Goal: Task Accomplishment & Management: Complete application form

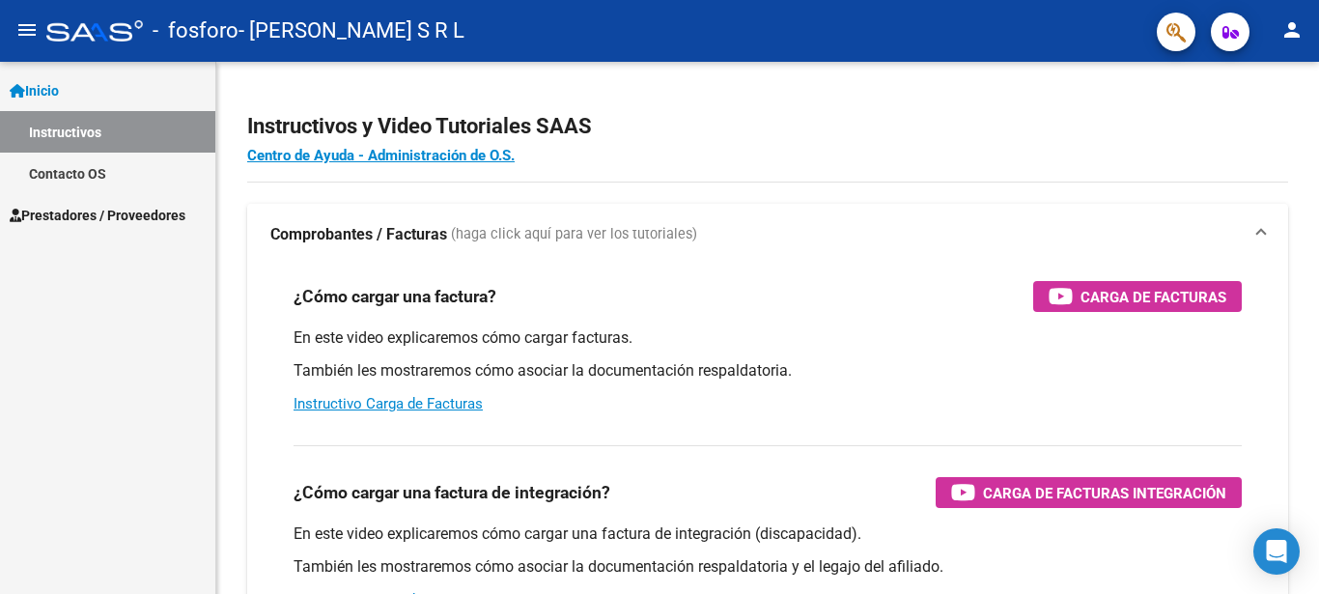
click at [59, 95] on span "Inicio" at bounding box center [34, 90] width 49 height 21
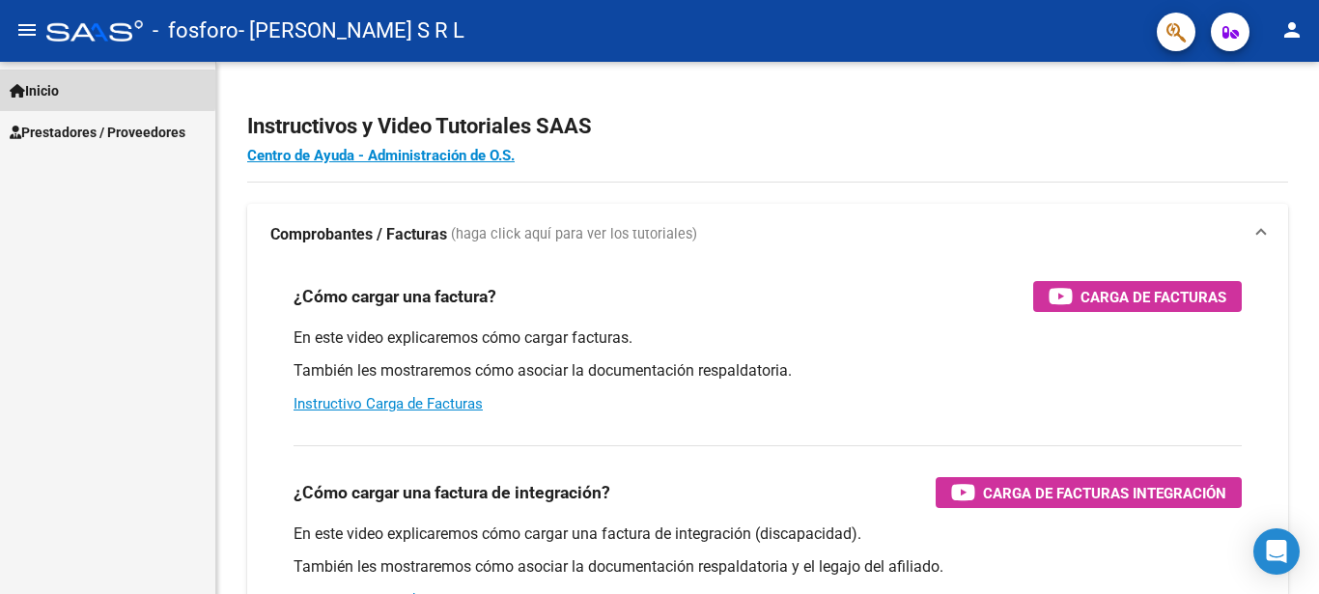
click at [37, 90] on span "Inicio" at bounding box center [34, 90] width 49 height 21
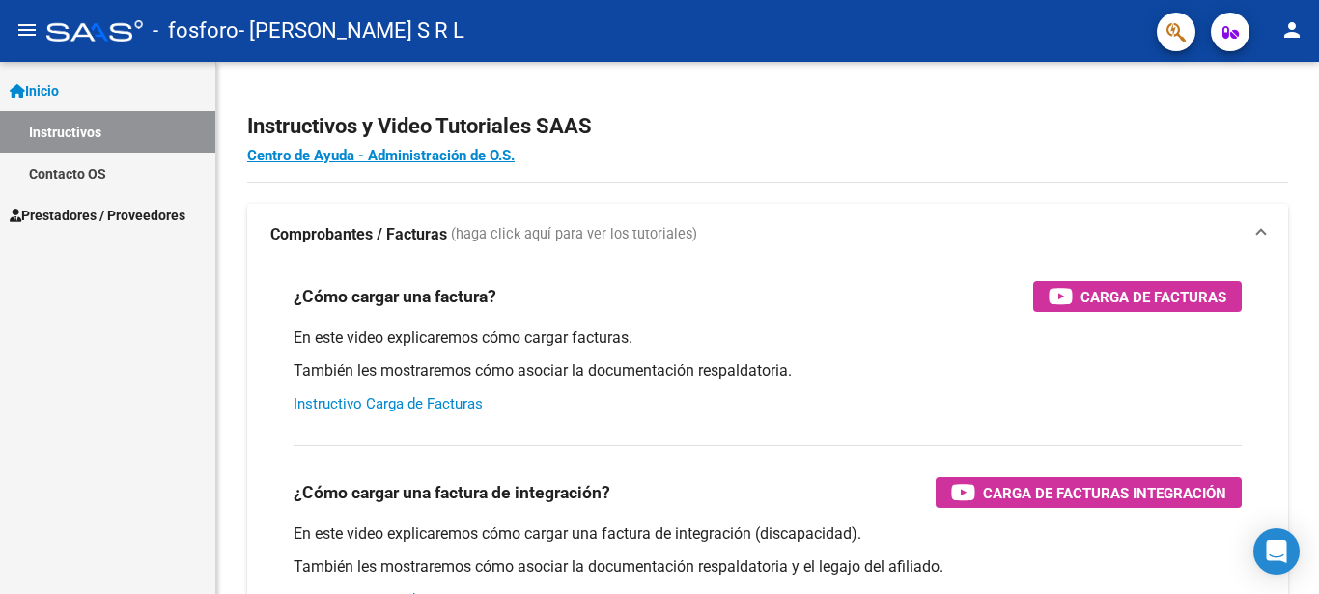
click at [62, 215] on span "Prestadores / Proveedores" at bounding box center [98, 215] width 176 height 21
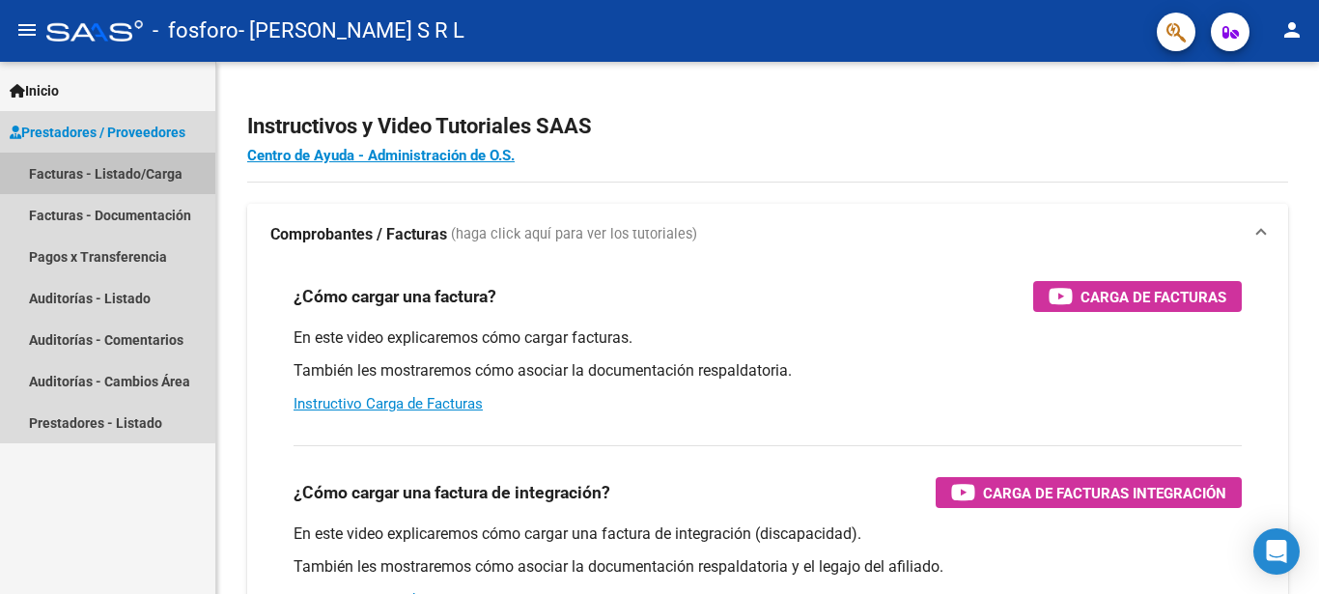
click at [62, 183] on link "Facturas - Listado/Carga" at bounding box center [107, 174] width 215 height 42
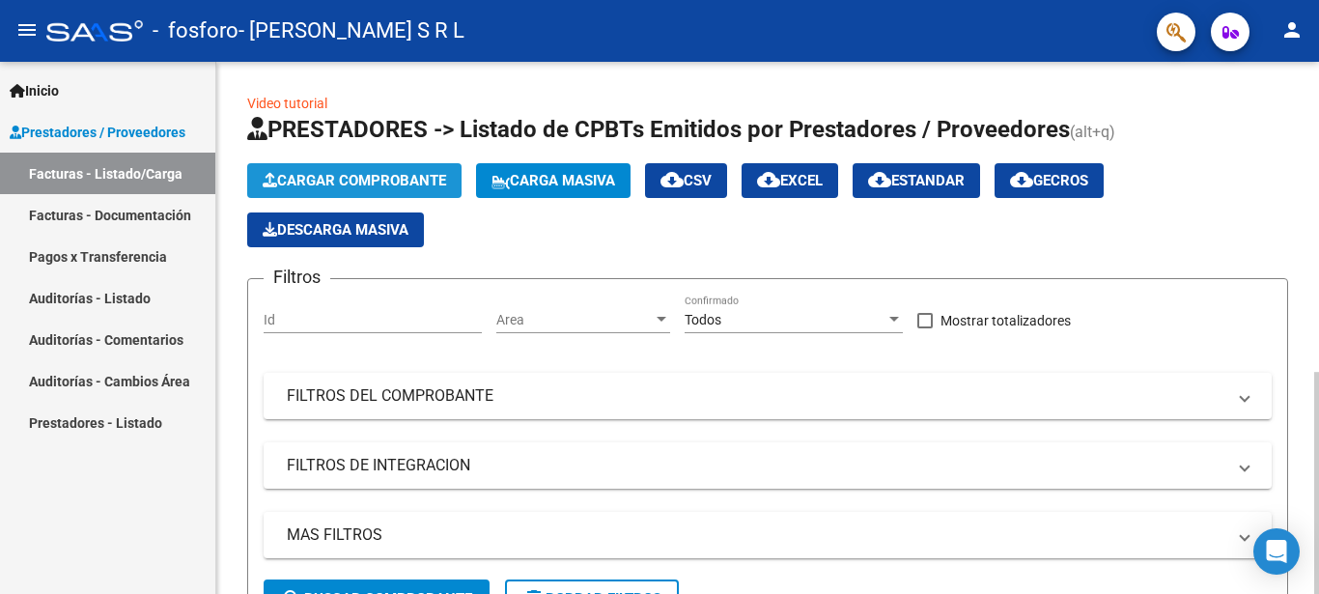
click at [322, 175] on span "Cargar Comprobante" at bounding box center [354, 180] width 183 height 17
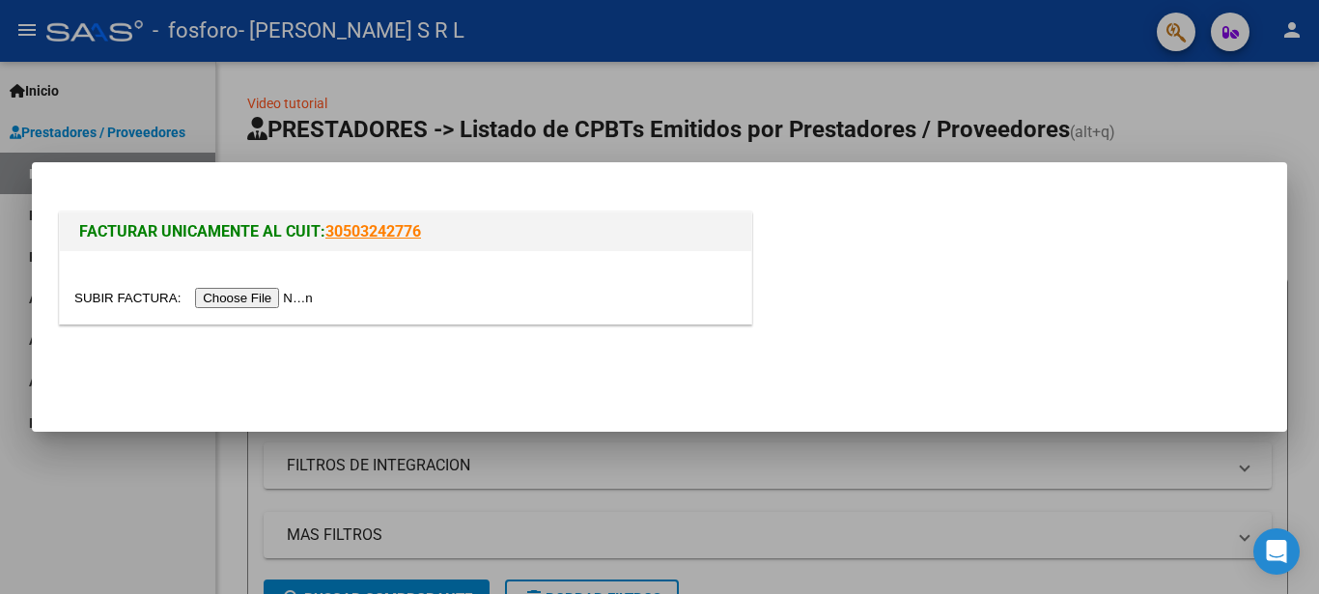
click at [117, 303] on input "file" at bounding box center [196, 298] width 244 height 20
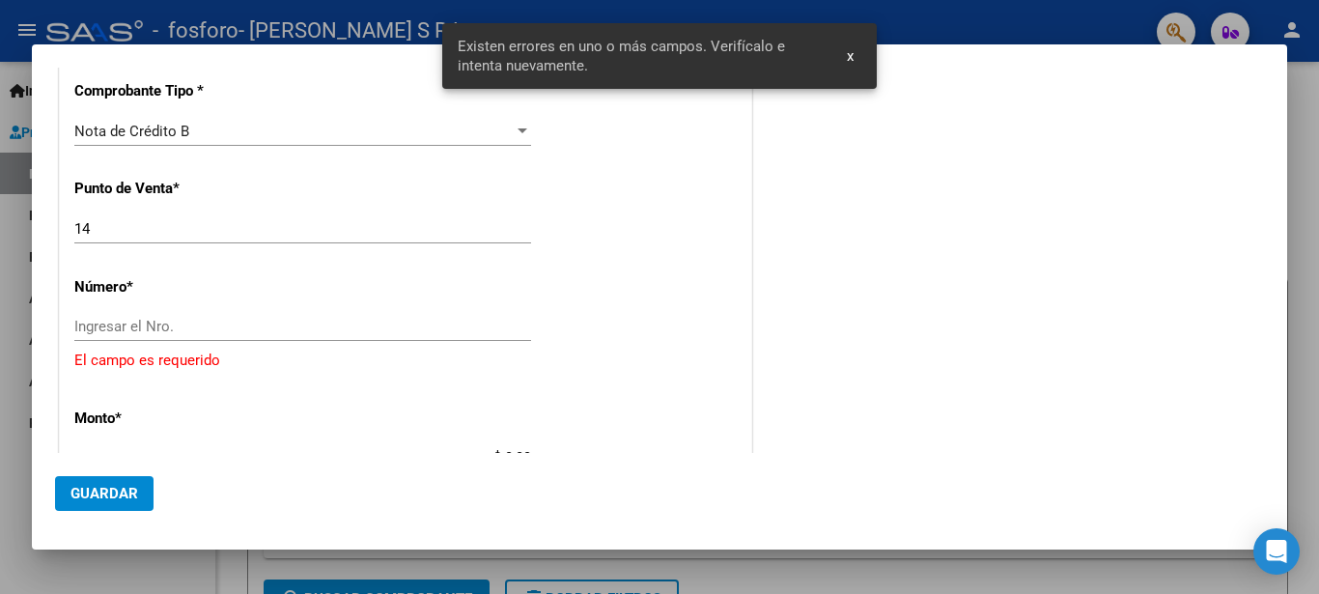
scroll to position [471, 0]
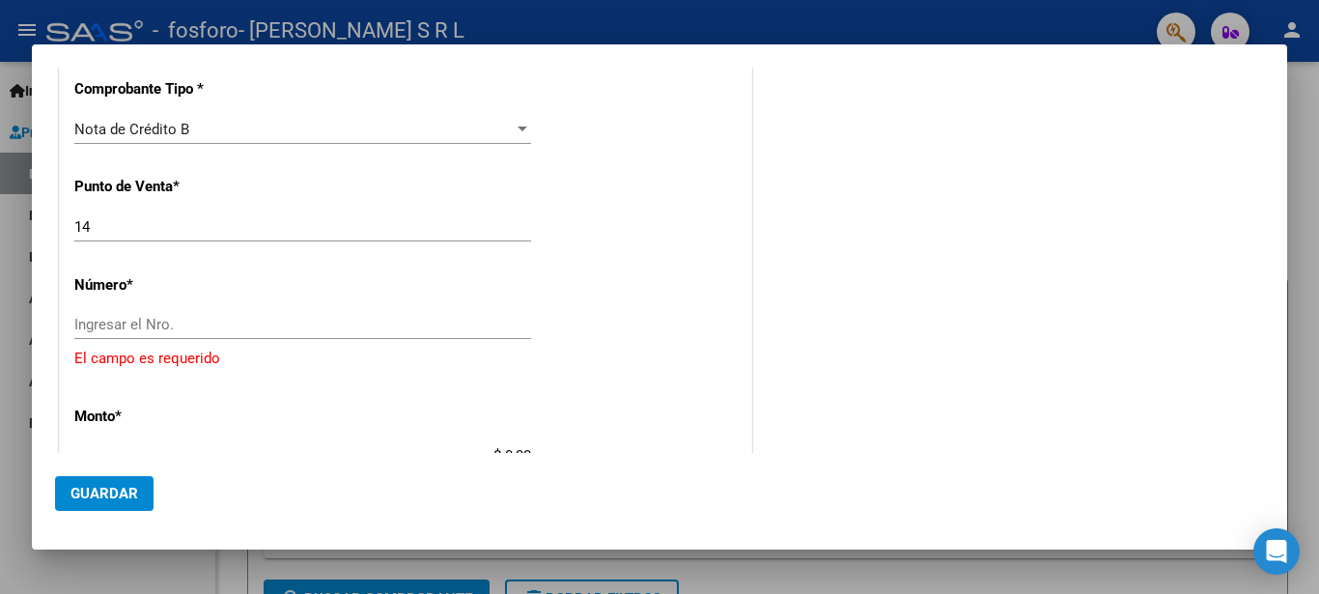
click at [139, 316] on div "Ingresar el Nro." at bounding box center [302, 324] width 457 height 29
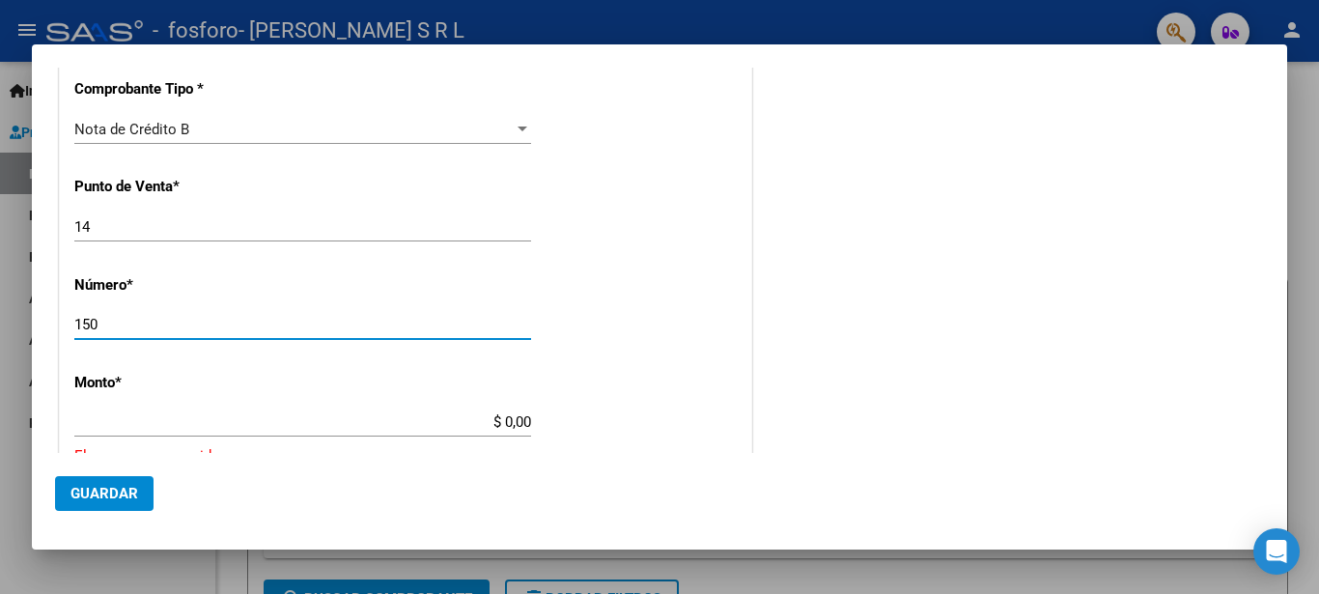
type input "150"
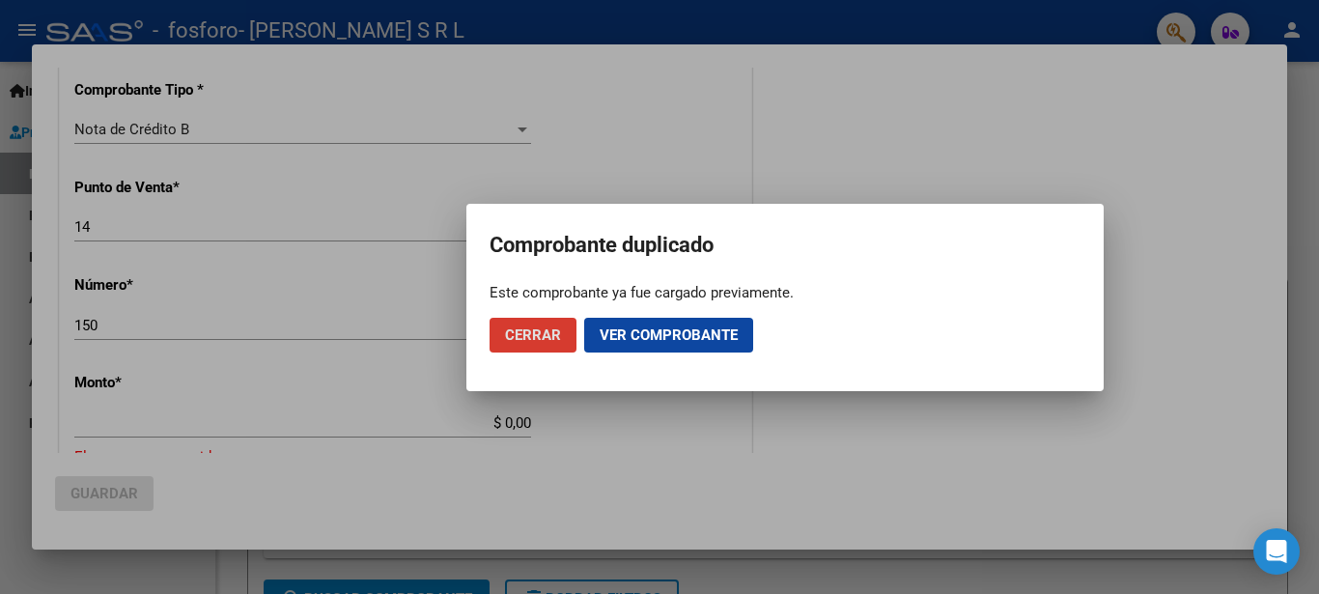
click at [534, 333] on span "Cerrar" at bounding box center [533, 334] width 56 height 17
